Goal: Obtain resource: Download file/media

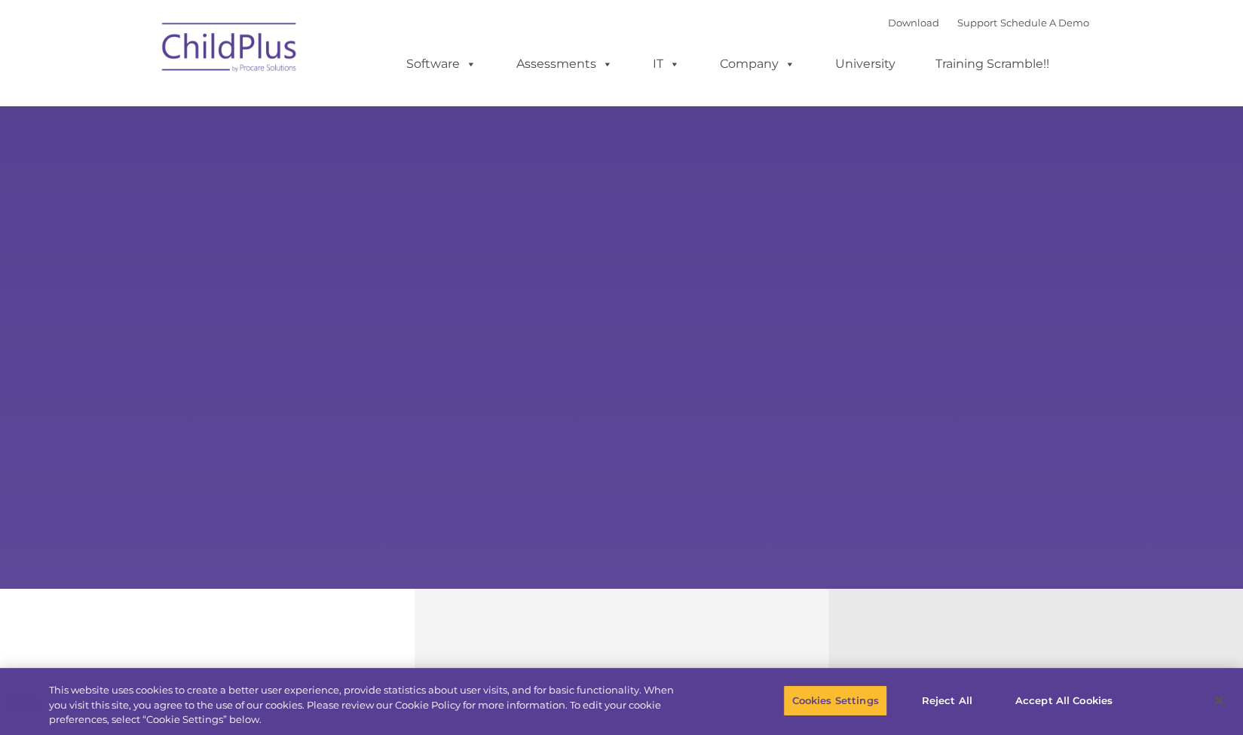
select select "MEDIUM"
click at [932, 702] on button "Reject All" at bounding box center [947, 701] width 94 height 32
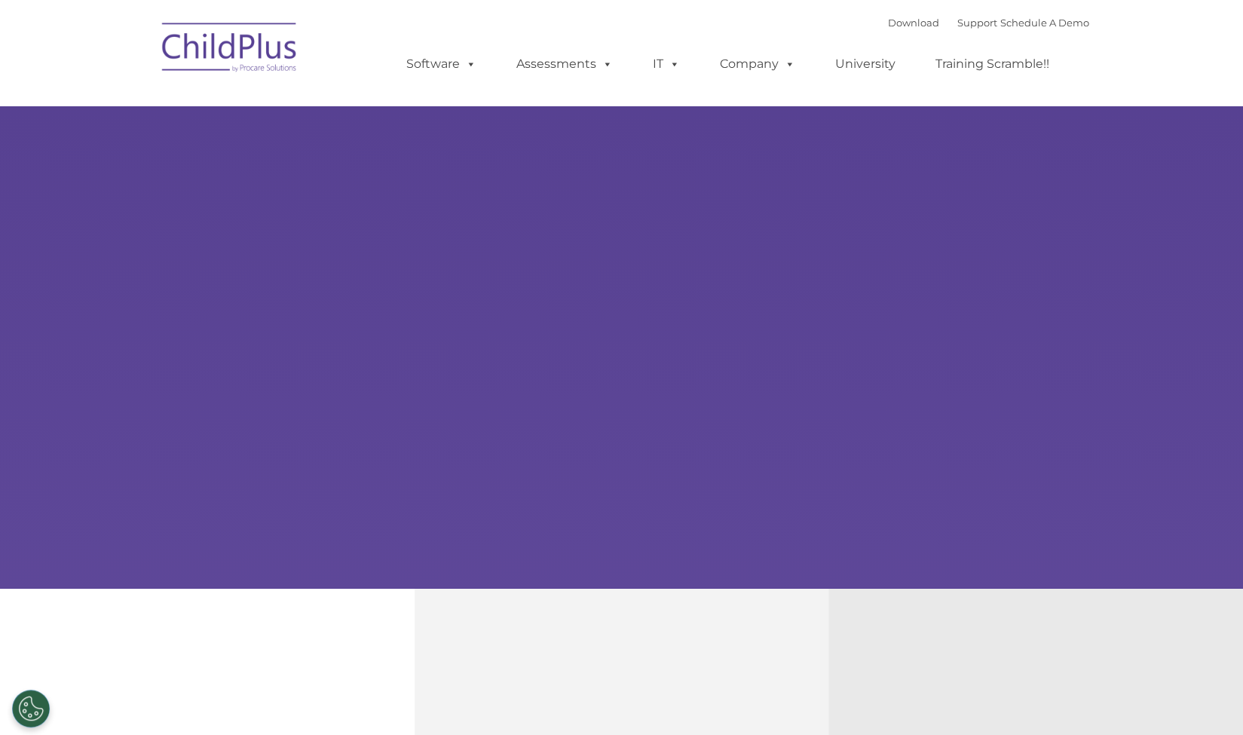
click at [228, 56] on img at bounding box center [230, 49] width 151 height 75
select select "MEDIUM"
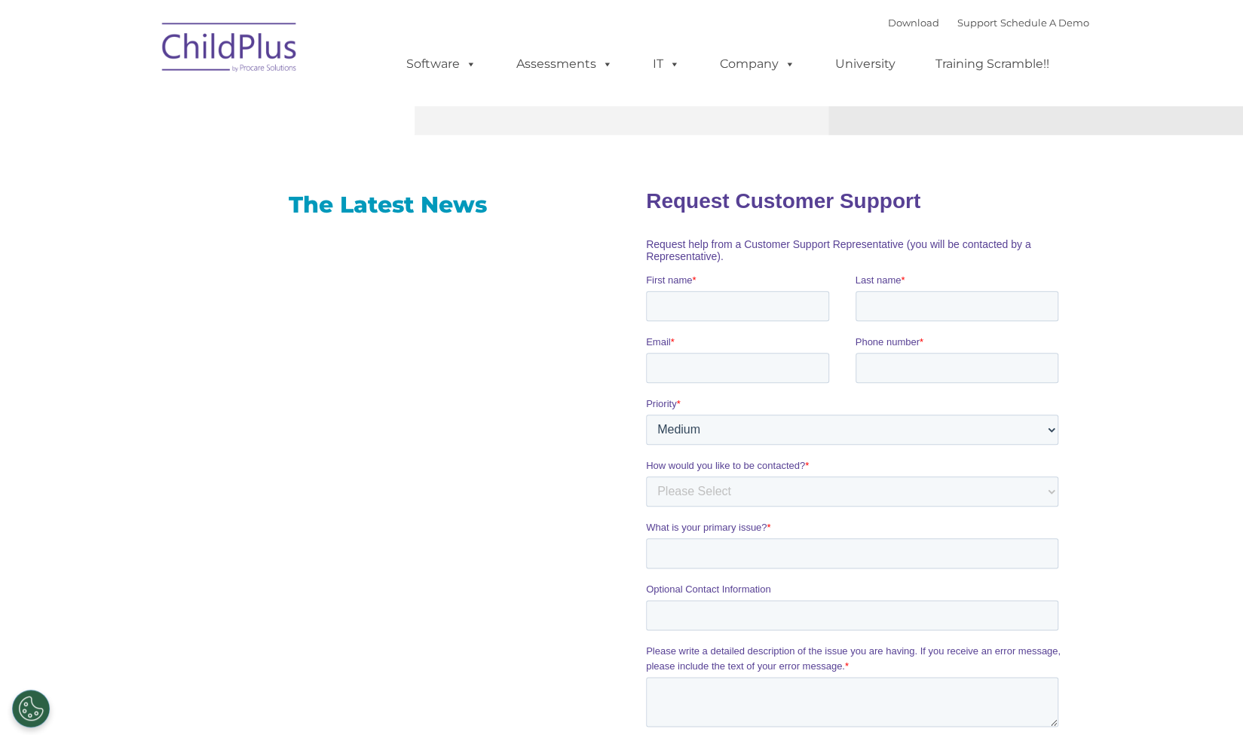
scroll to position [858, 0]
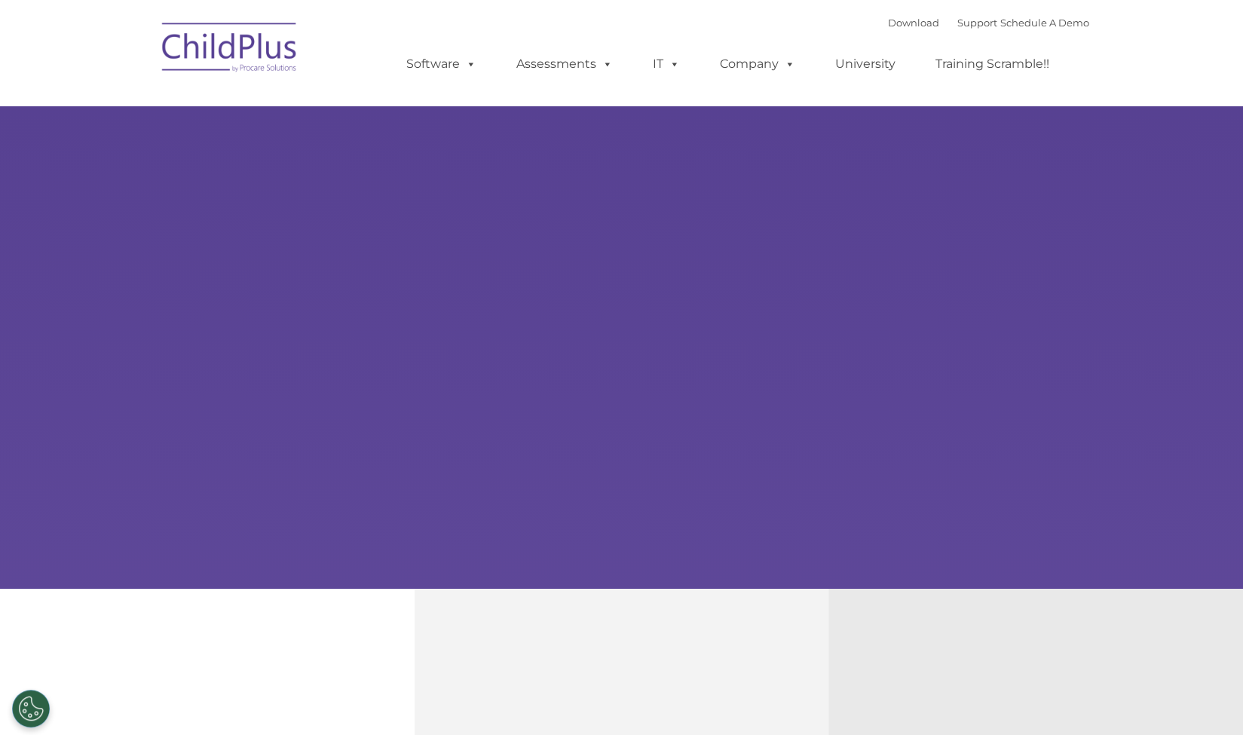
select select "MEDIUM"
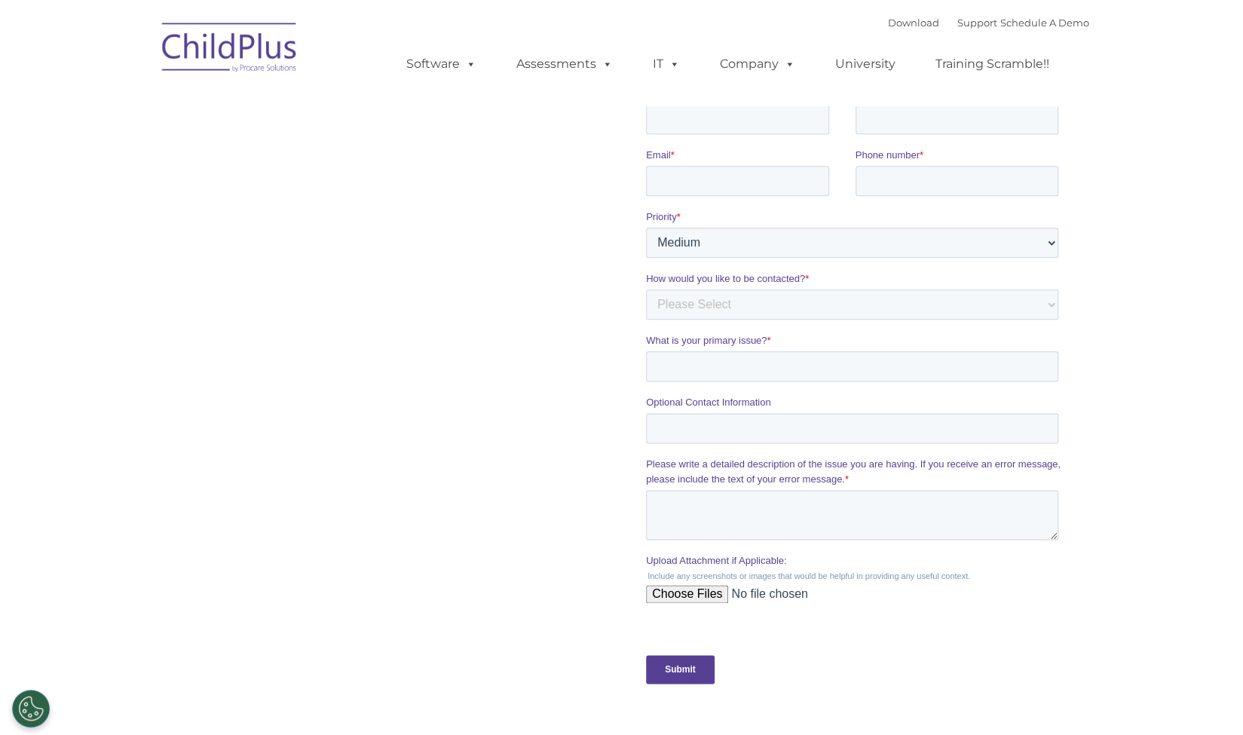
scroll to position [1032, 0]
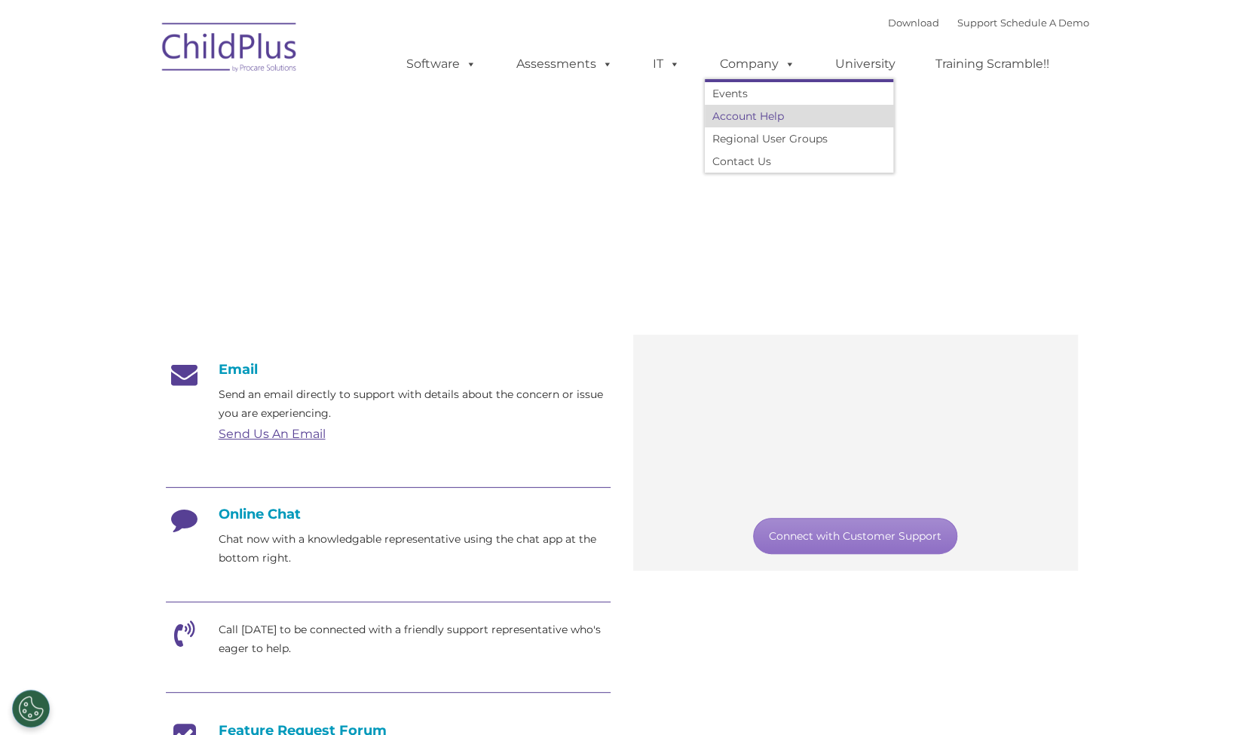
click at [757, 122] on link "Account Help" at bounding box center [799, 116] width 189 height 23
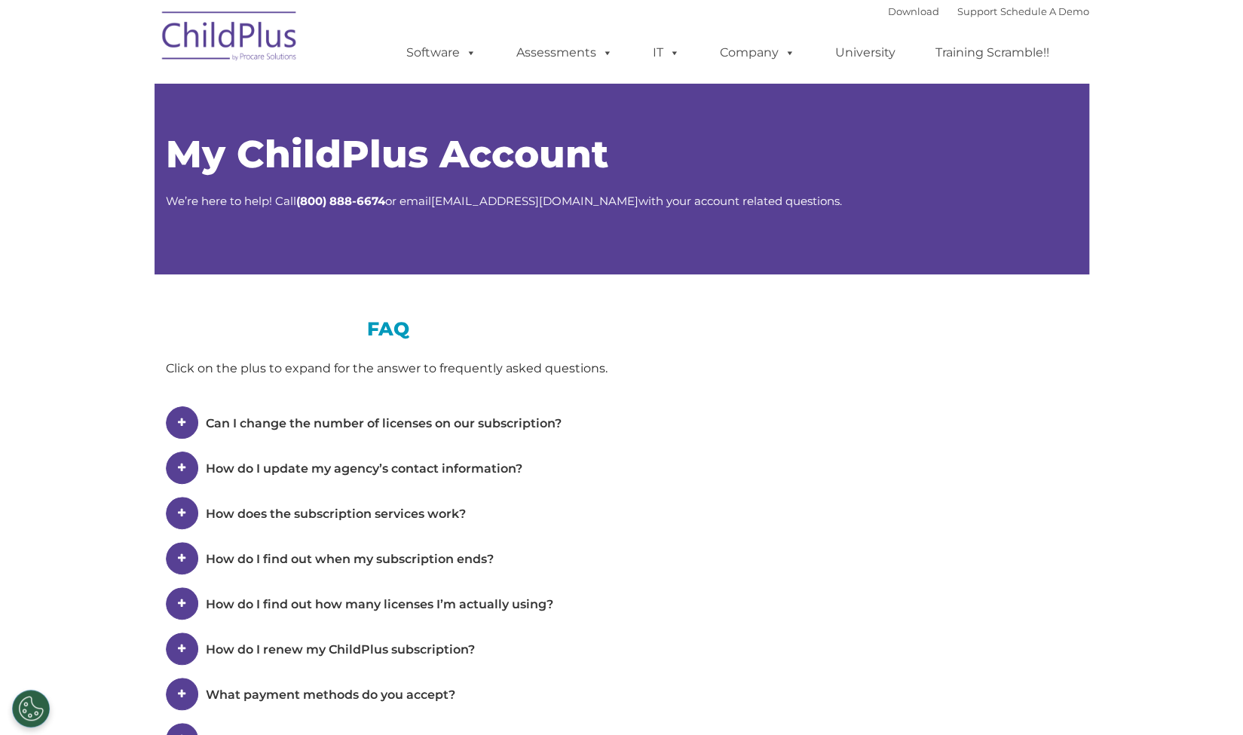
select select "MEDIUM"
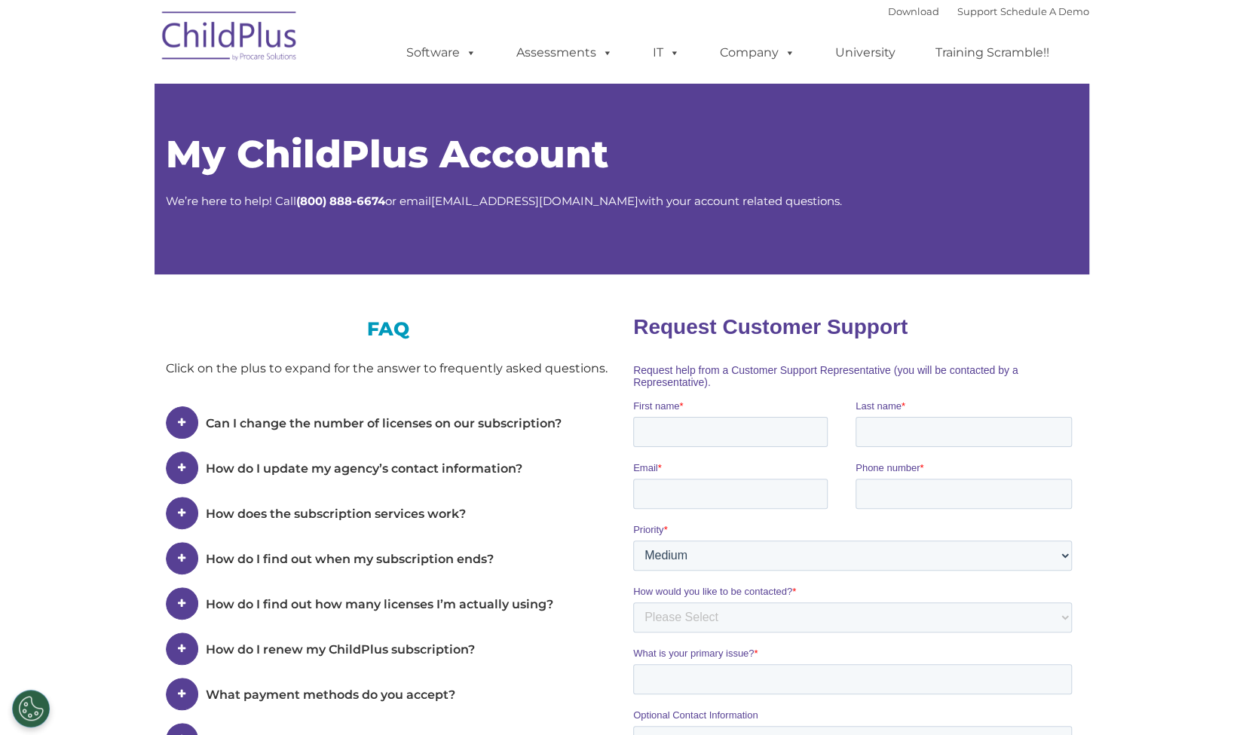
click at [206, 41] on img at bounding box center [230, 38] width 151 height 75
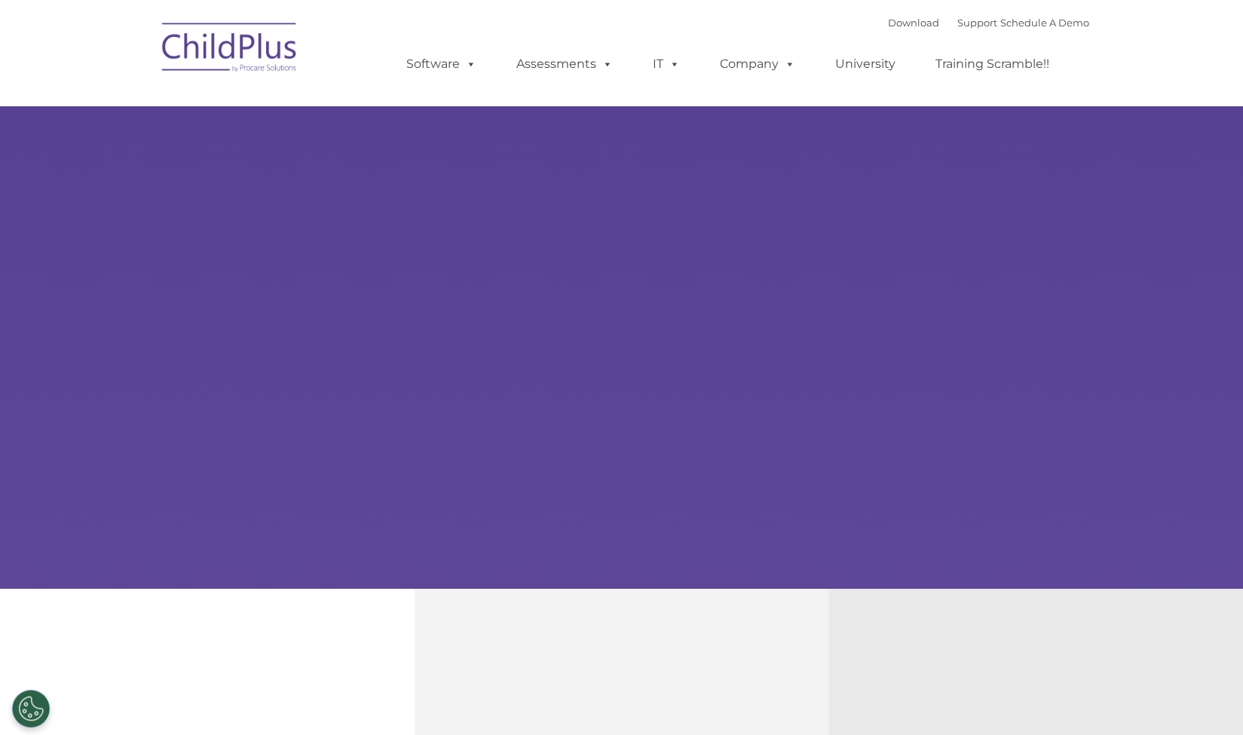
select select "MEDIUM"
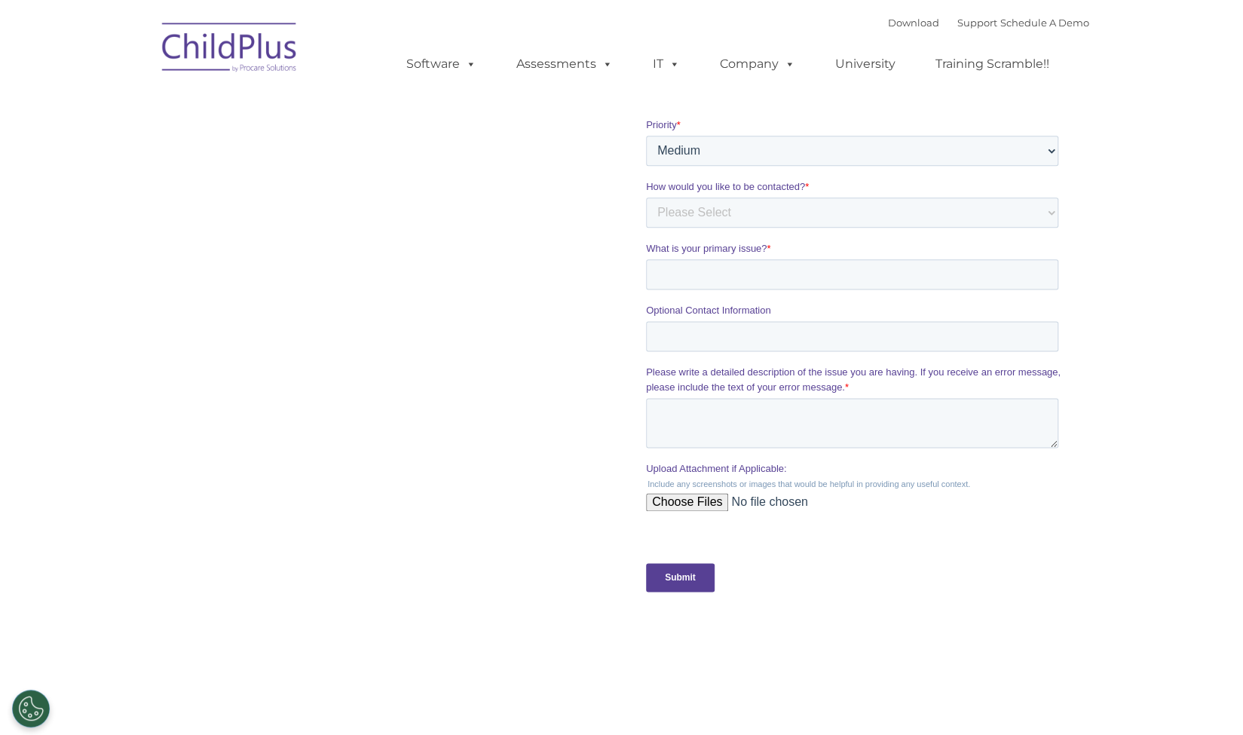
scroll to position [1130, 0]
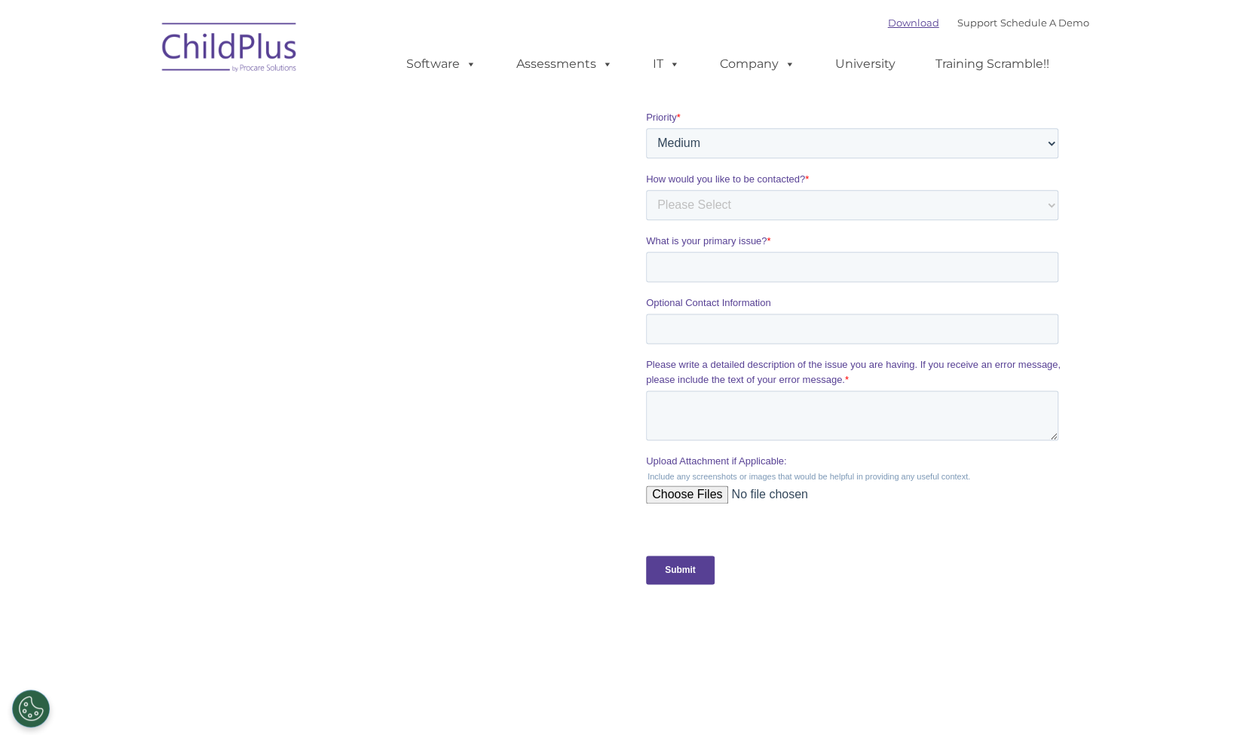
click at [888, 24] on link "Download" at bounding box center [913, 23] width 51 height 12
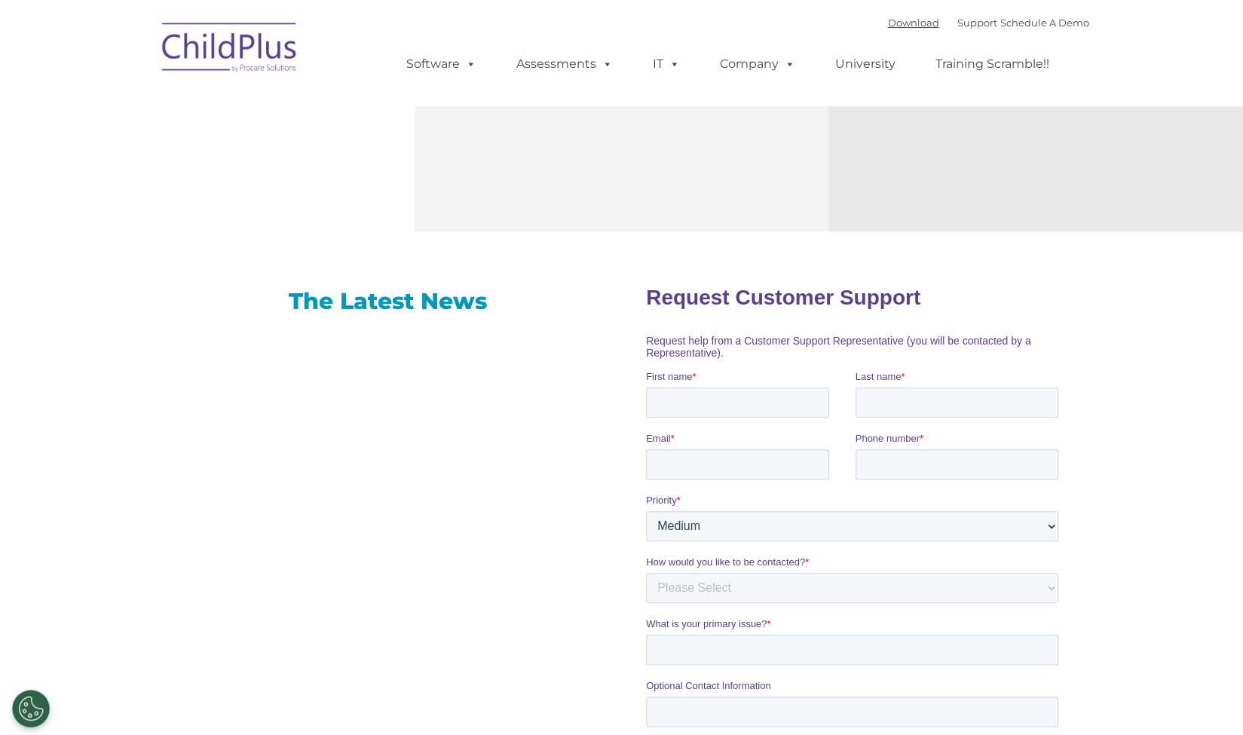
scroll to position [740, 0]
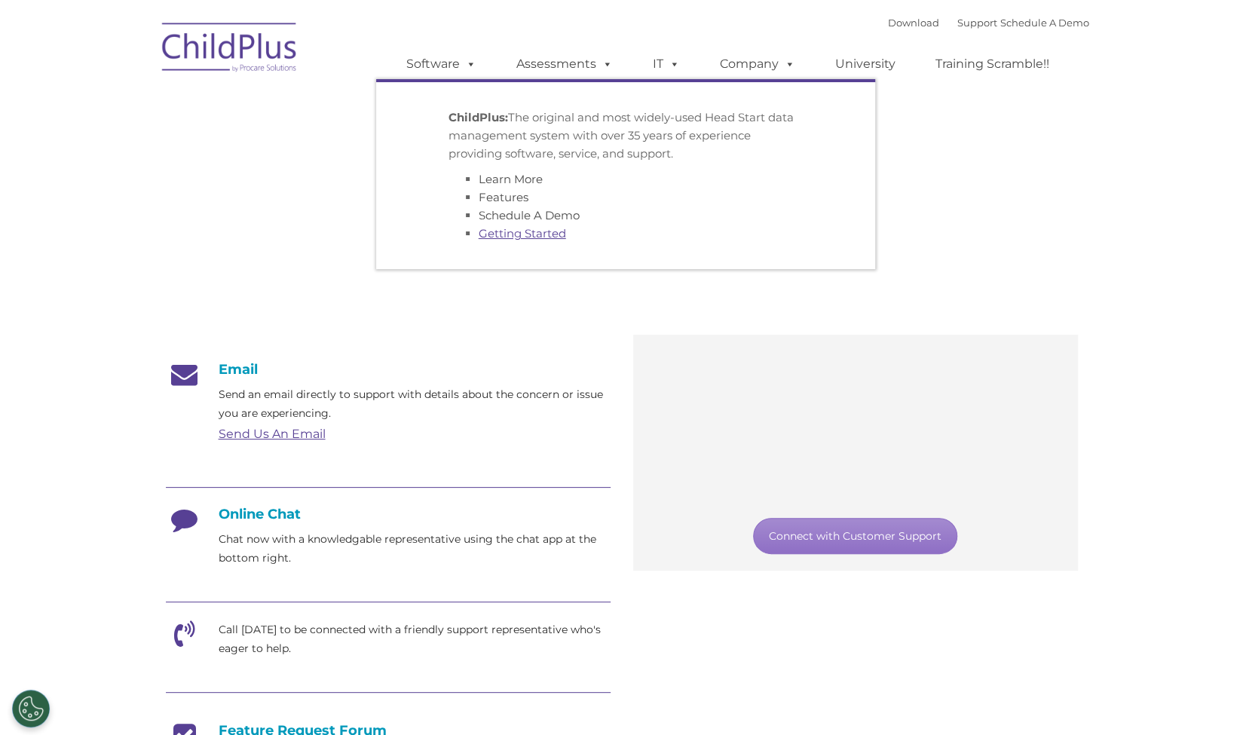
click at [541, 235] on link "Getting Started" at bounding box center [522, 233] width 87 height 14
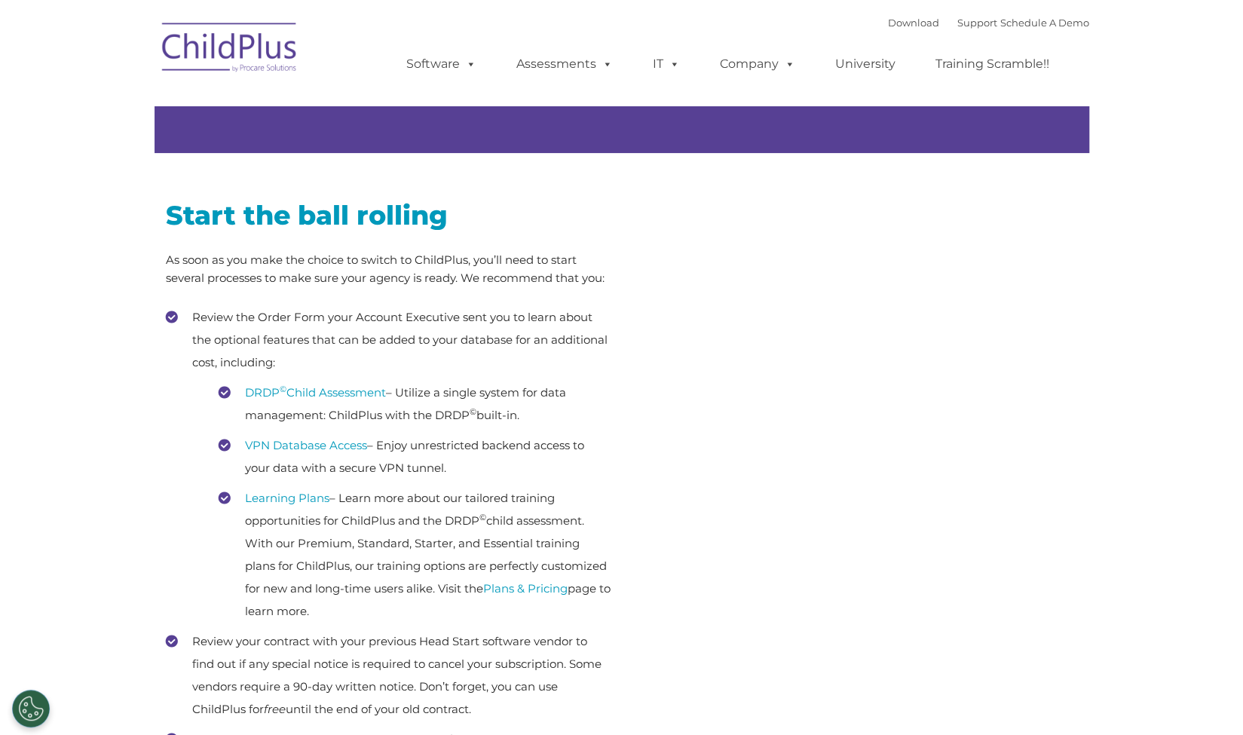
scroll to position [153, 0]
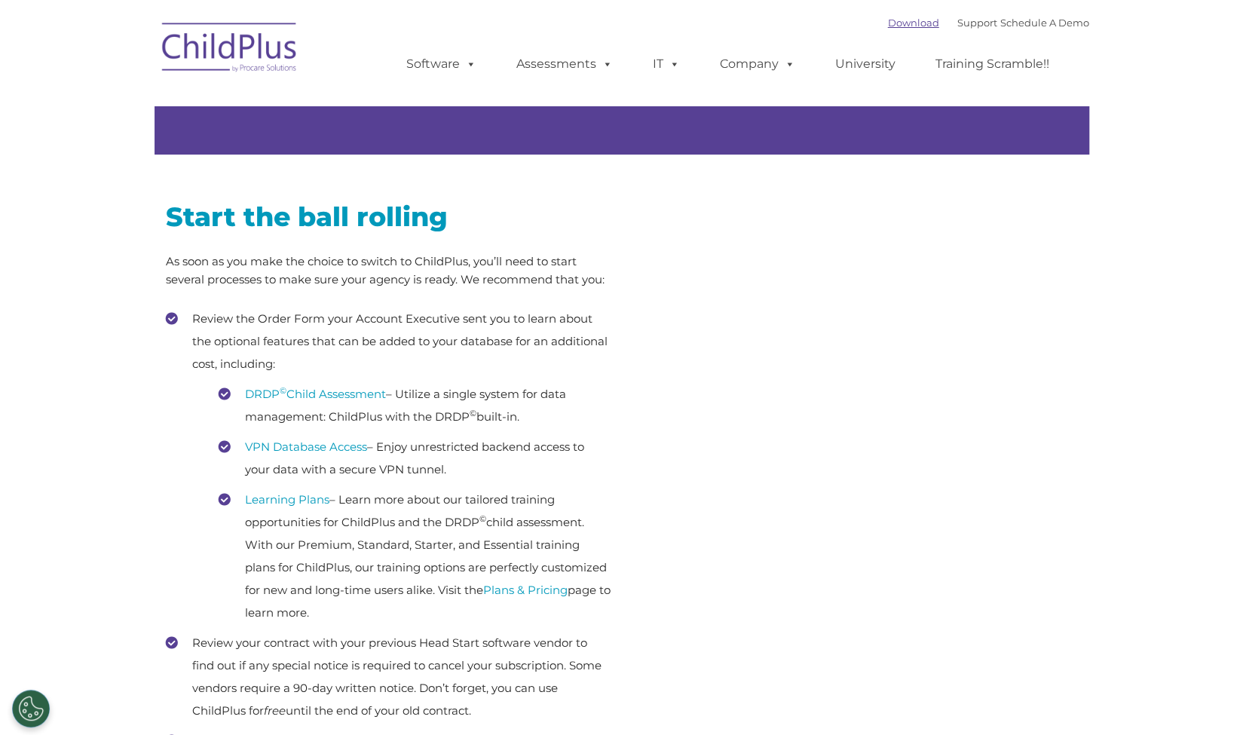
click at [888, 23] on link "Download" at bounding box center [913, 23] width 51 height 12
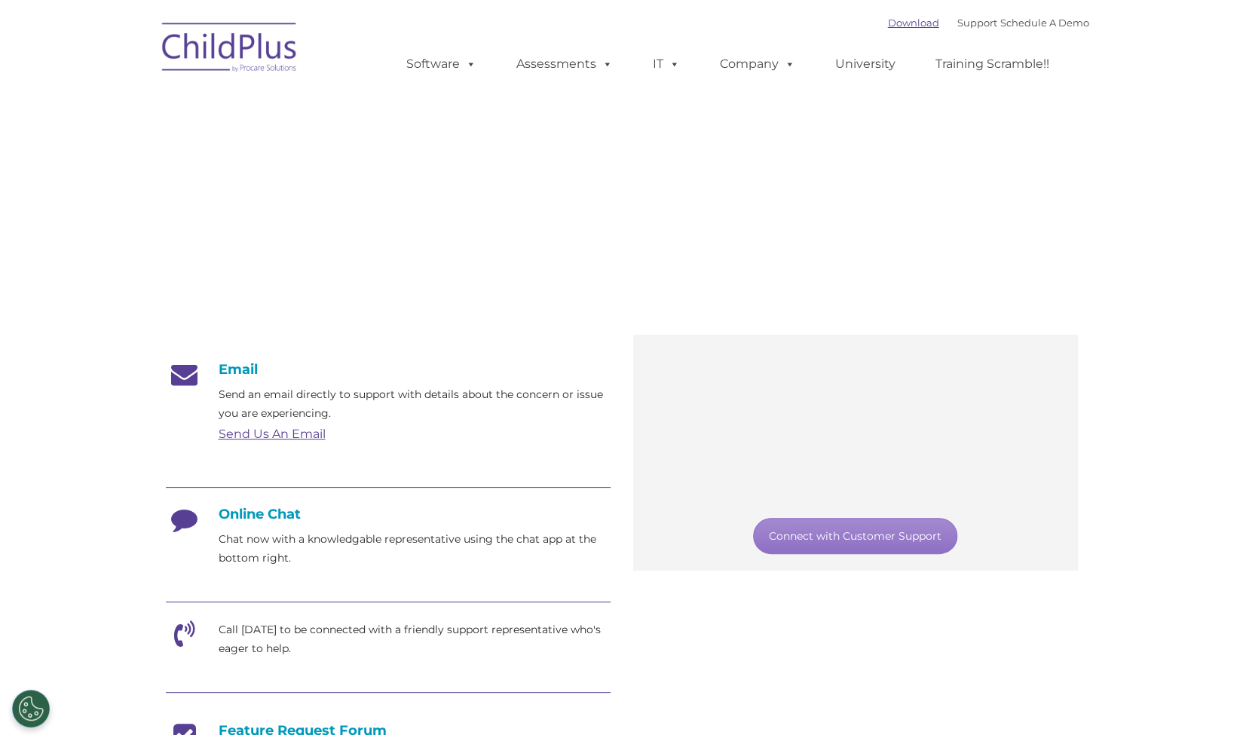
click at [891, 21] on link "Download" at bounding box center [913, 23] width 51 height 12
